Goal: Information Seeking & Learning: Learn about a topic

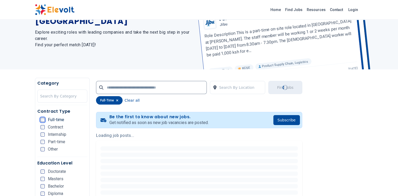
scroll to position [79, 0]
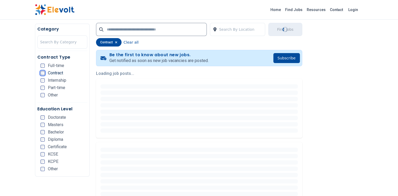
scroll to position [105, 0]
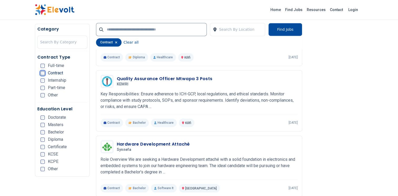
scroll to position [895, 0]
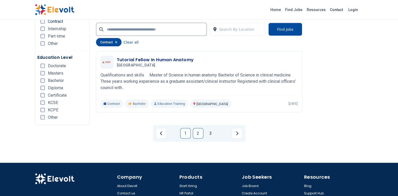
click at [196, 134] on link "2" at bounding box center [198, 133] width 11 height 11
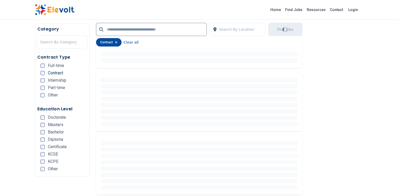
scroll to position [0, 0]
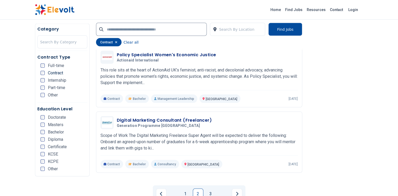
scroll to position [1052, 0]
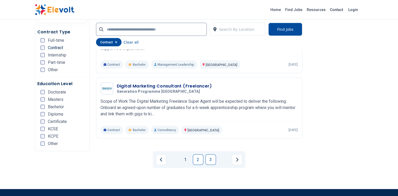
click at [209, 159] on link "3" at bounding box center [210, 160] width 11 height 11
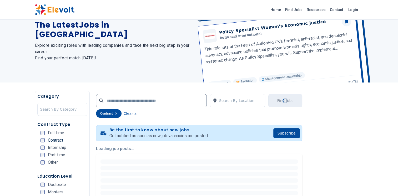
scroll to position [0, 0]
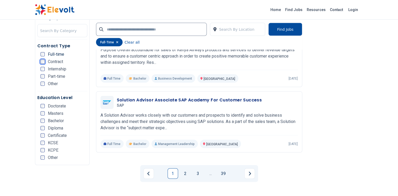
scroll to position [1079, 0]
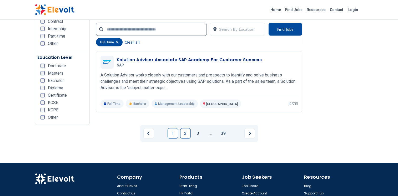
click at [186, 134] on link "2" at bounding box center [185, 133] width 11 height 11
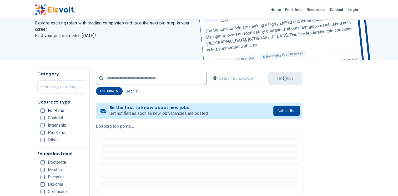
scroll to position [53, 0]
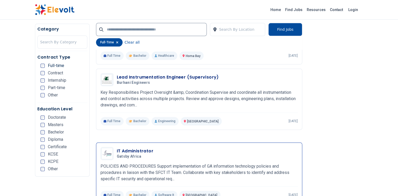
scroll to position [684, 0]
